Goal: Find specific page/section: Find specific page/section

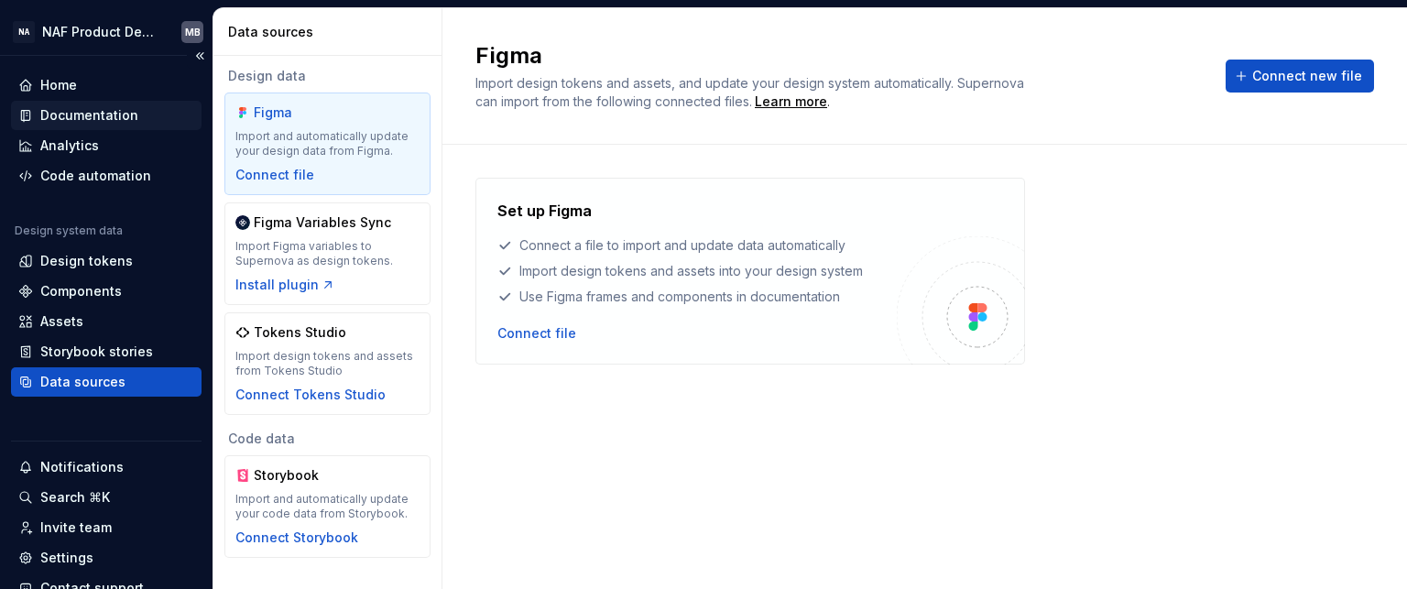
click at [87, 119] on div "Documentation" at bounding box center [89, 115] width 98 height 18
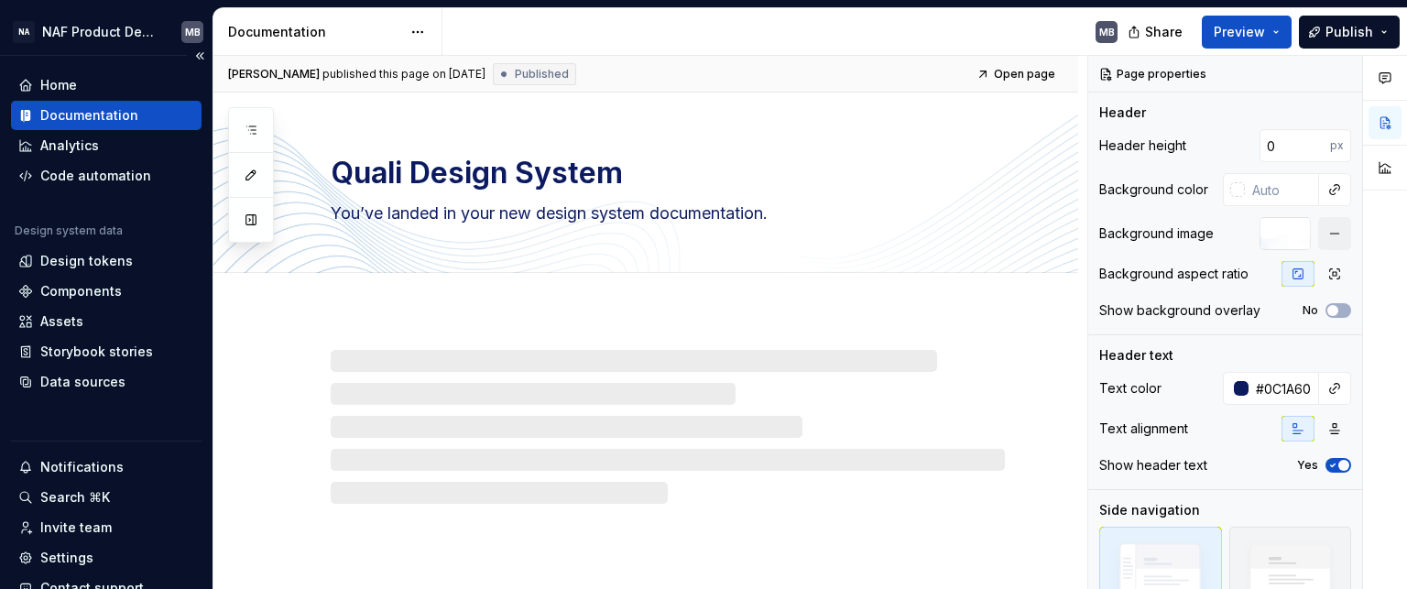
click at [87, 119] on div "Documentation" at bounding box center [89, 115] width 98 height 18
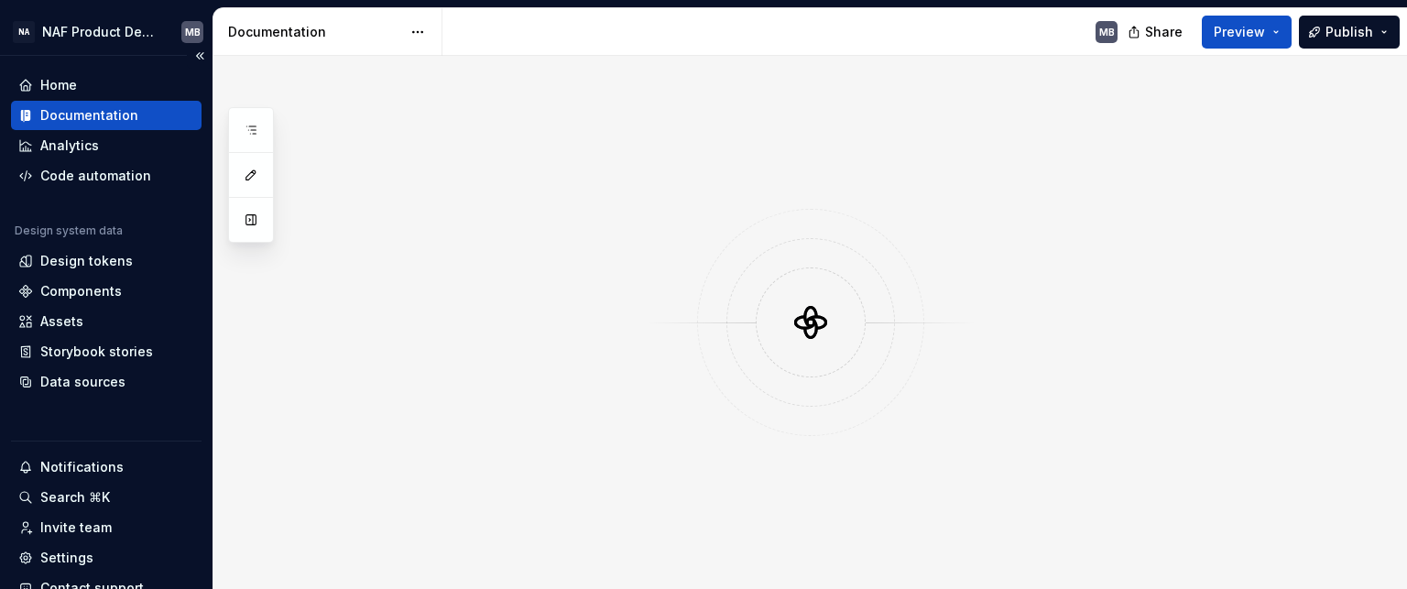
type textarea "*"
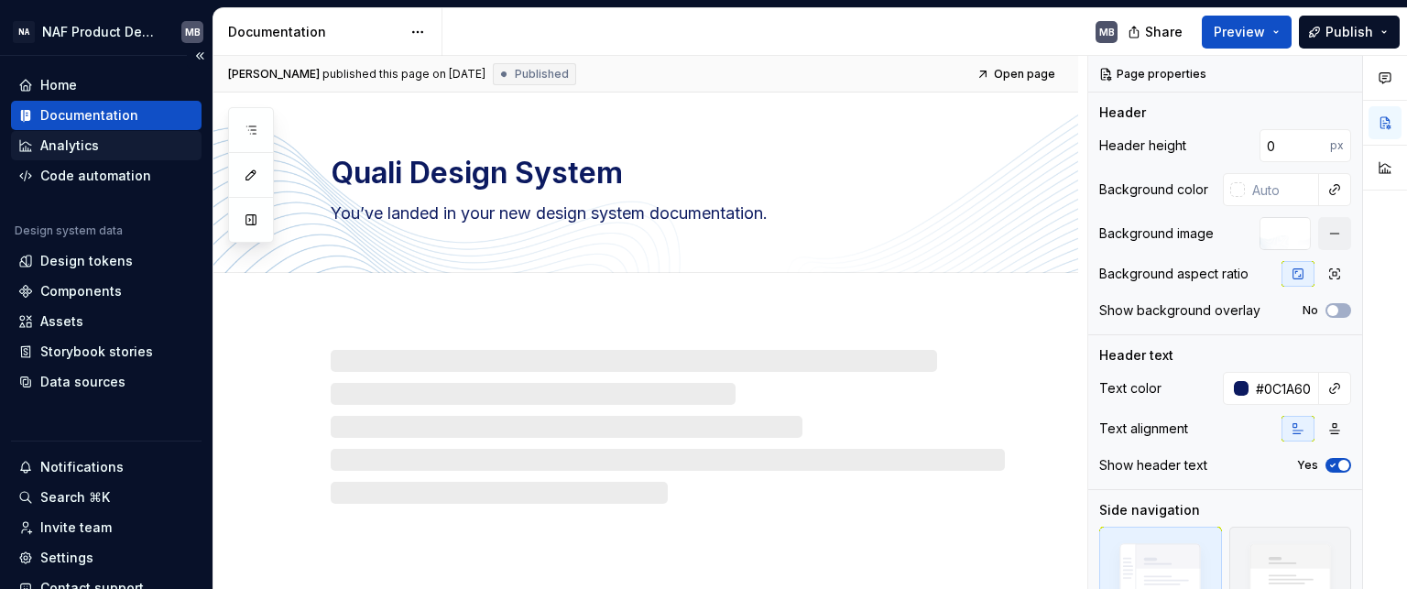
click at [89, 145] on div "Analytics" at bounding box center [69, 145] width 59 height 18
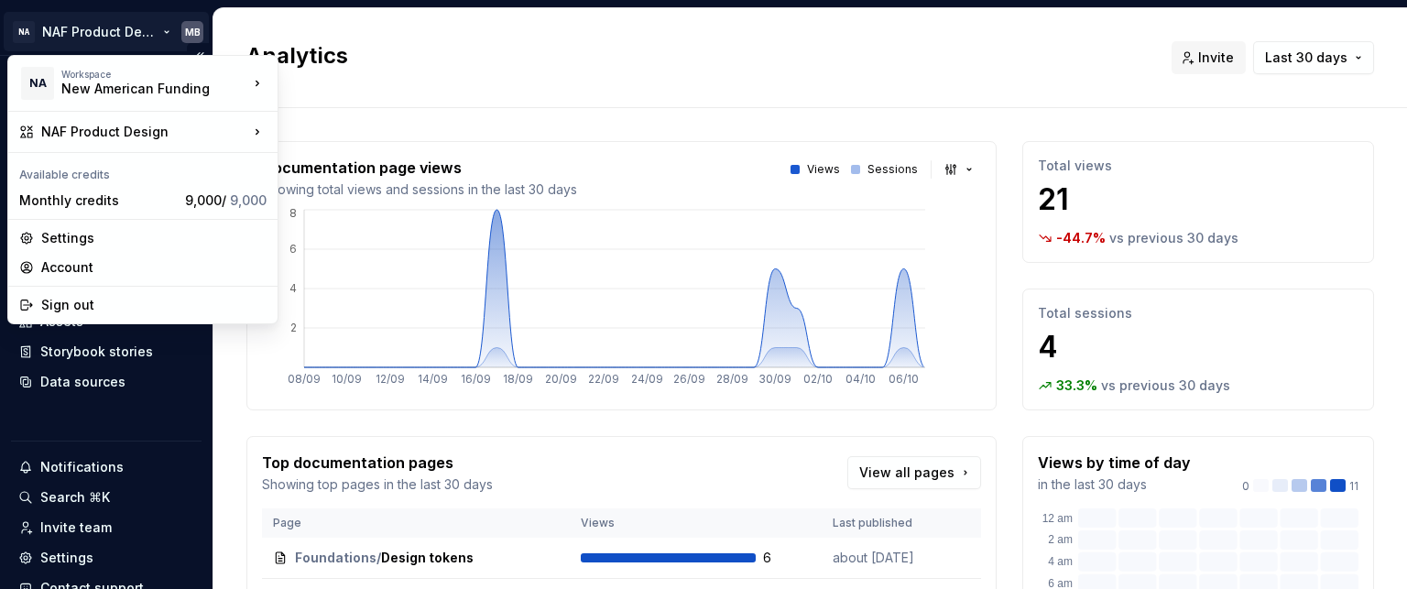
click at [93, 36] on html "NA NAF Product Design MB Home Documentation Analytics Code automation Design sy…" at bounding box center [703, 294] width 1407 height 589
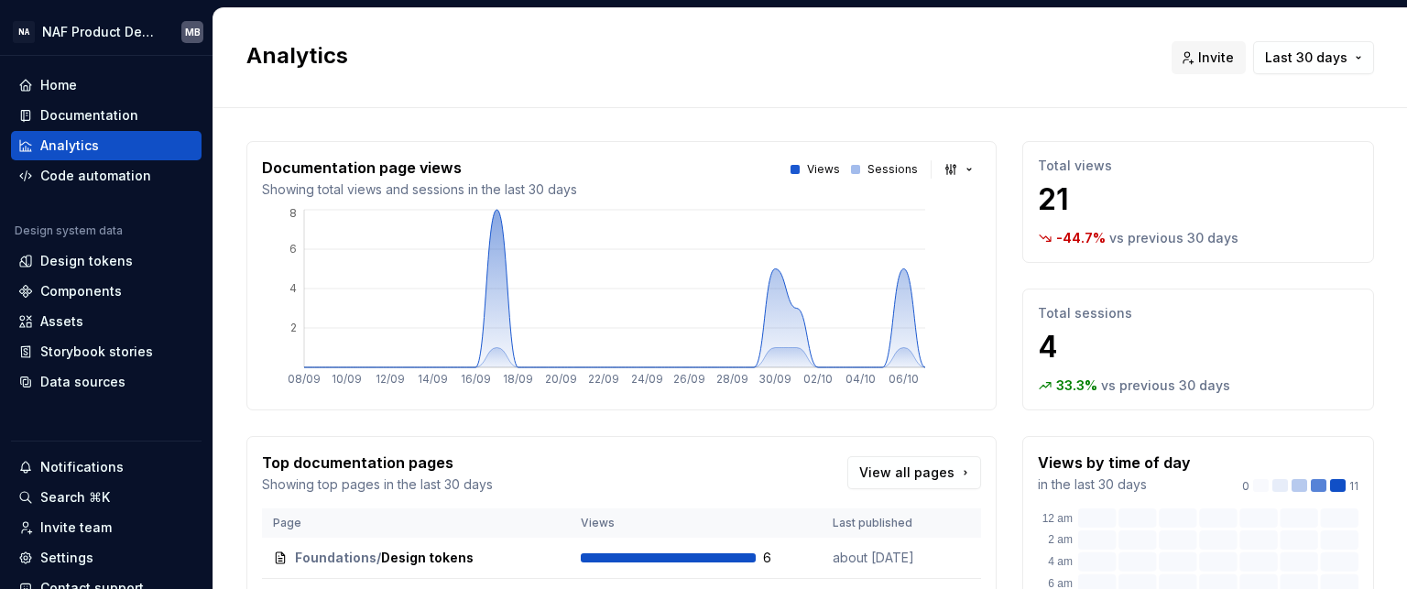
click at [489, 32] on html "NA NAF Product Design MB Home Documentation Analytics Code automation Design sy…" at bounding box center [703, 294] width 1407 height 589
